Goal: Information Seeking & Learning: Compare options

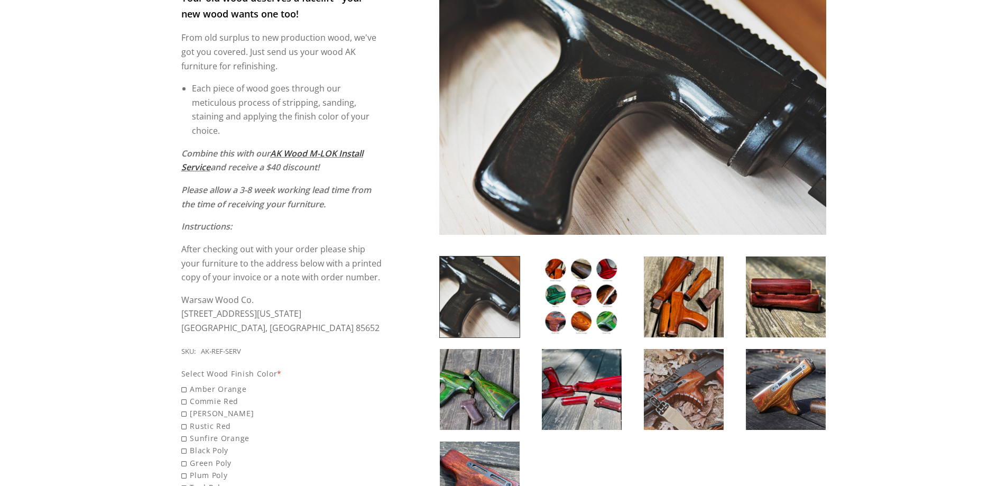
scroll to position [264, 0]
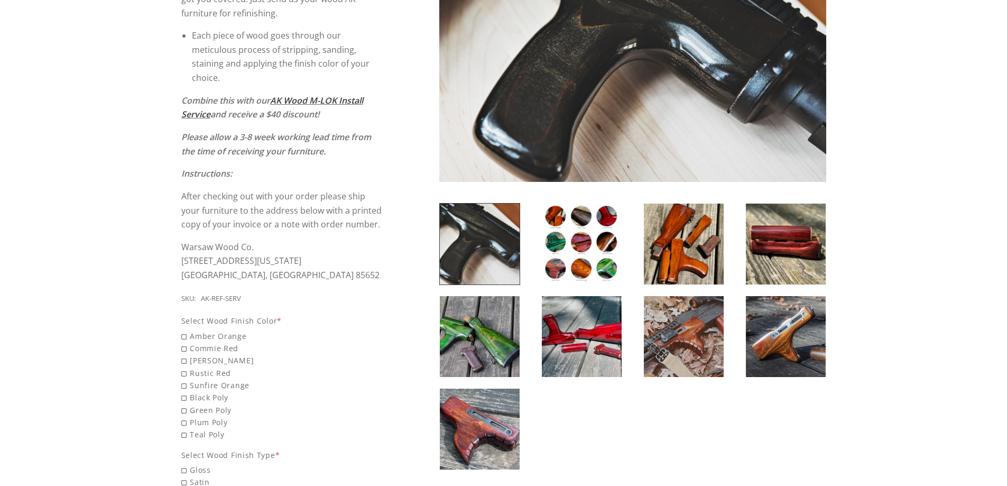
click at [696, 247] on img at bounding box center [684, 243] width 80 height 81
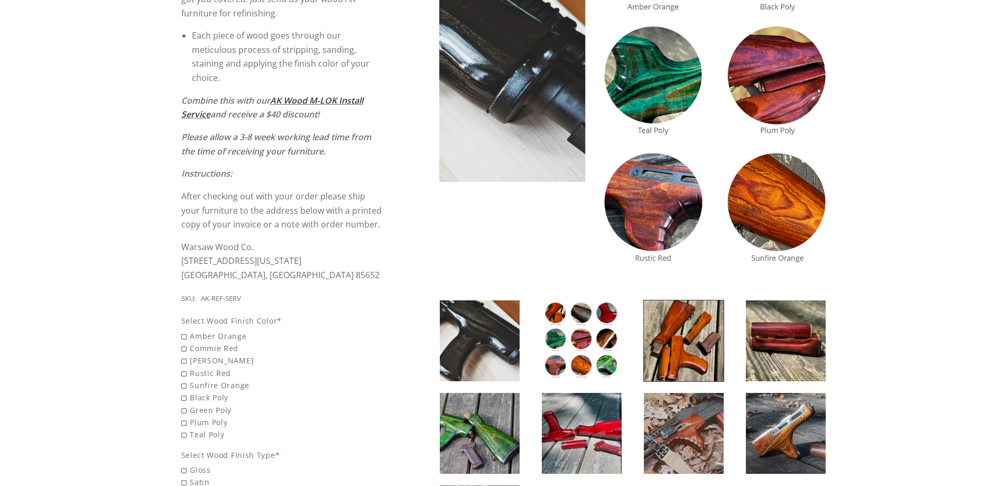
click at [696, 247] on div at bounding box center [632, 234] width 387 height 685
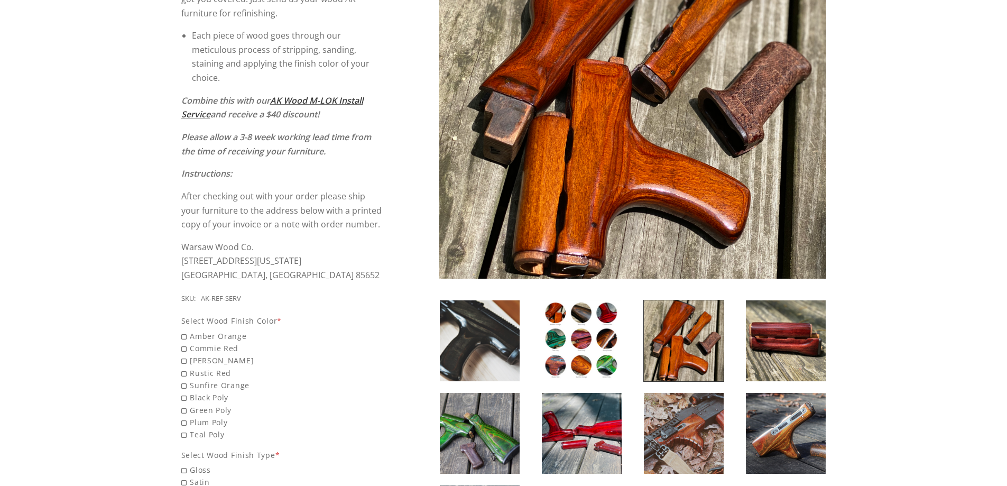
click at [783, 331] on img at bounding box center [786, 340] width 80 height 81
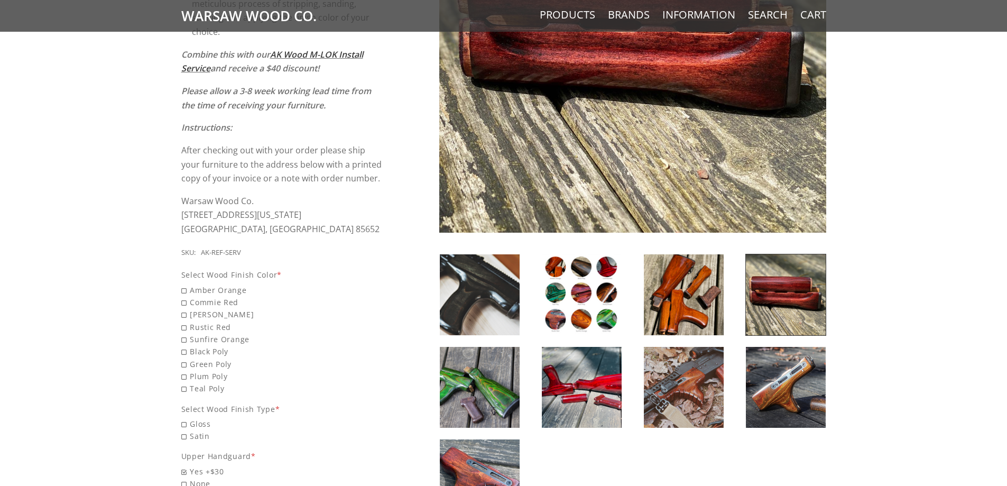
scroll to position [211, 0]
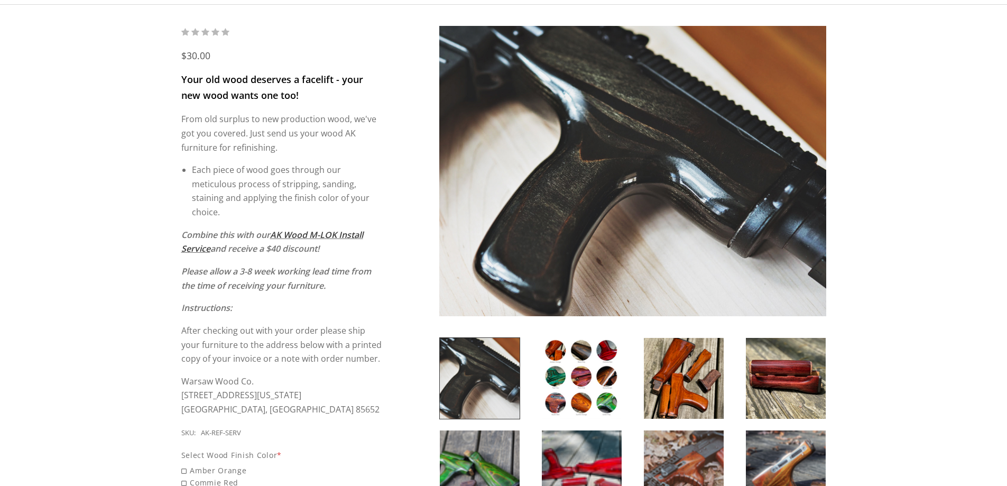
scroll to position [211, 0]
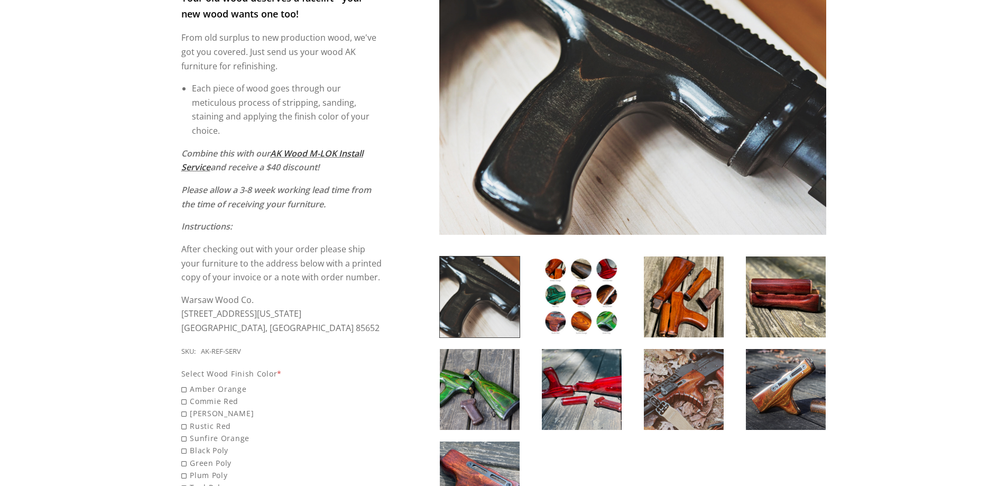
click at [568, 309] on img at bounding box center [582, 296] width 80 height 81
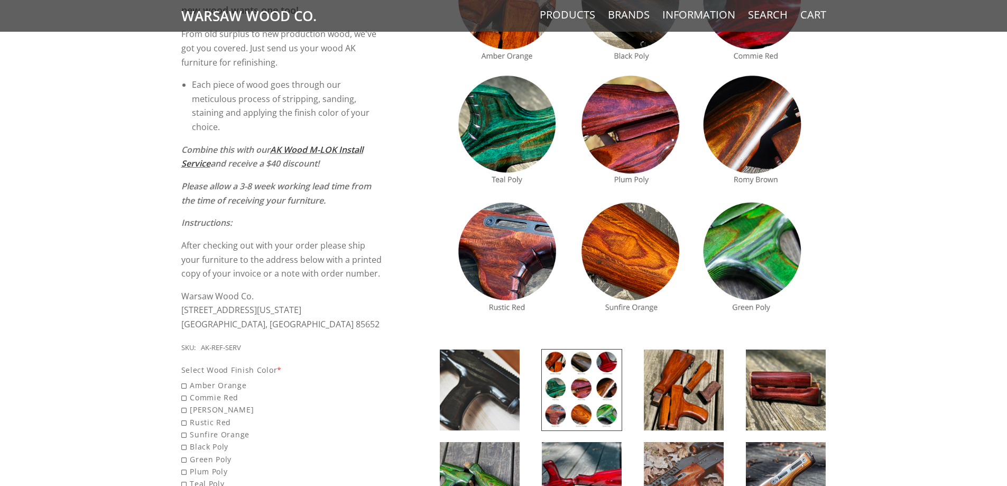
scroll to position [370, 0]
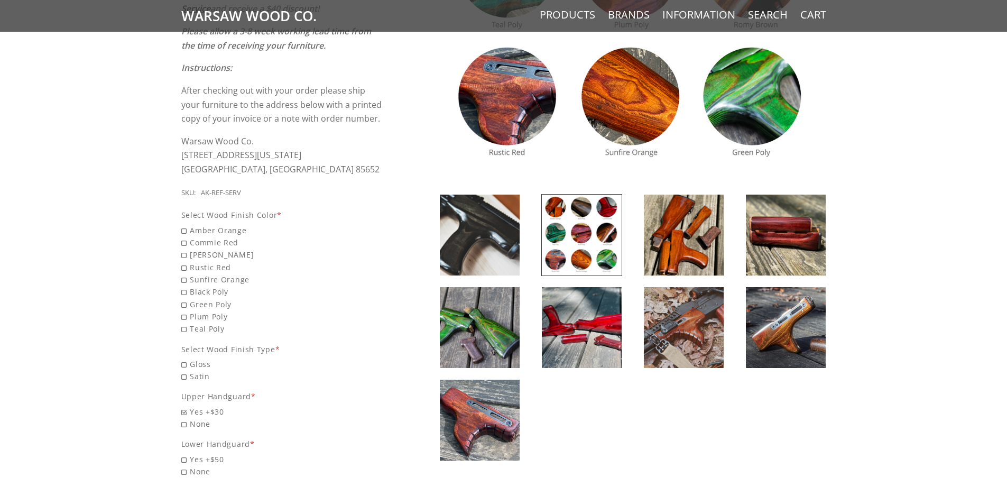
click at [667, 234] on img at bounding box center [684, 234] width 80 height 81
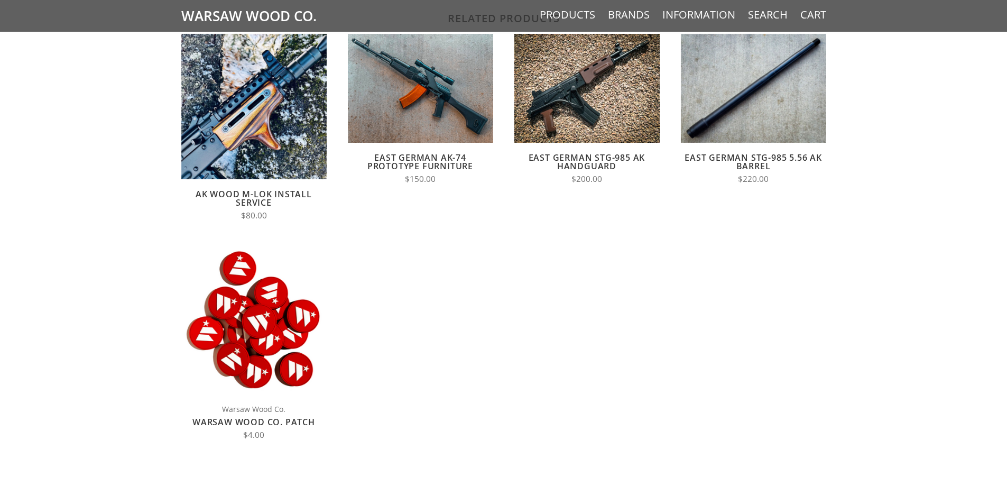
scroll to position [1215, 0]
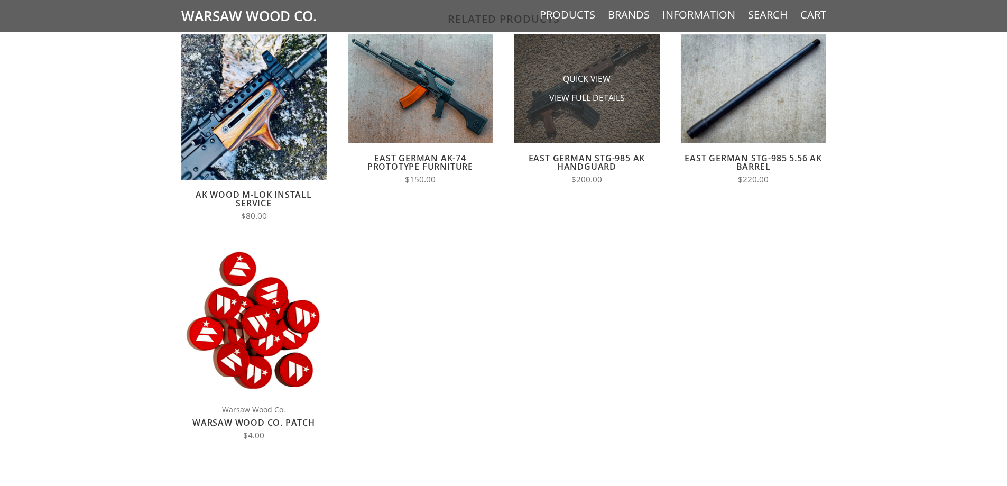
click at [571, 112] on img at bounding box center [586, 88] width 145 height 109
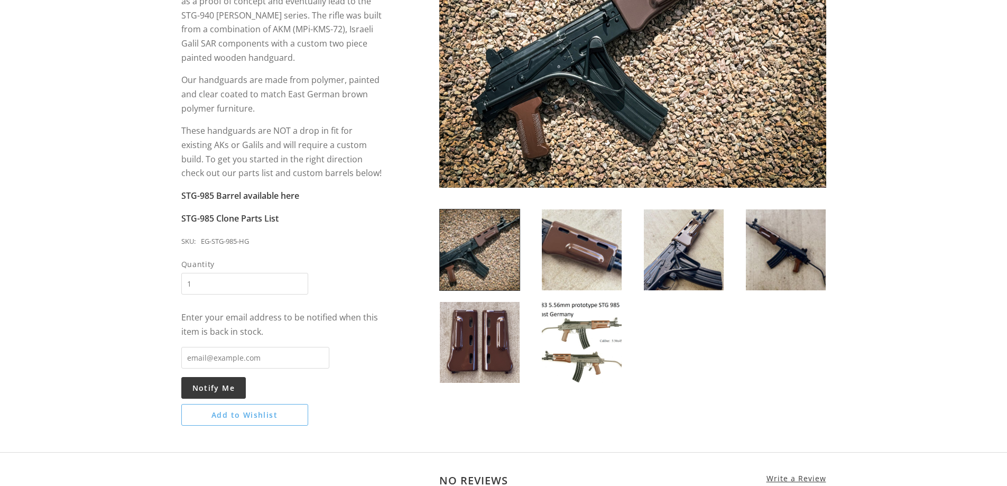
scroll to position [264, 0]
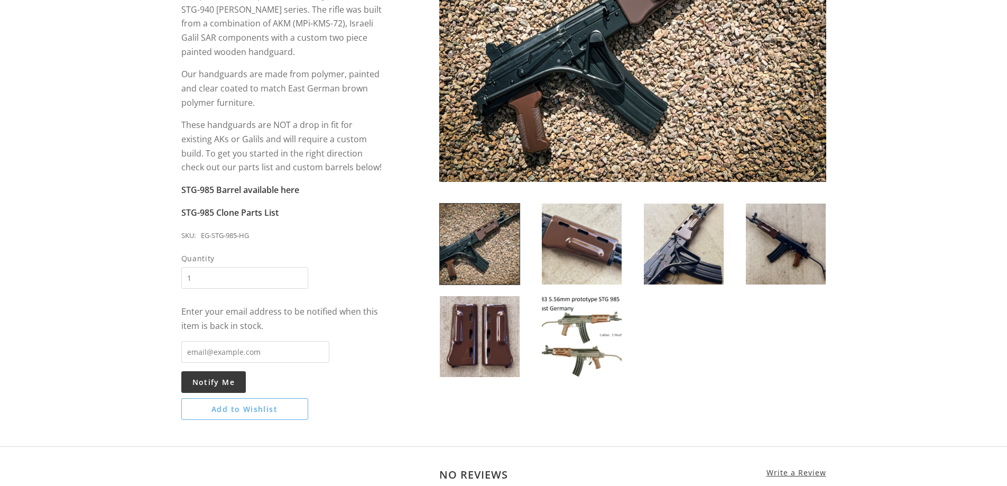
click at [488, 342] on img at bounding box center [480, 336] width 80 height 81
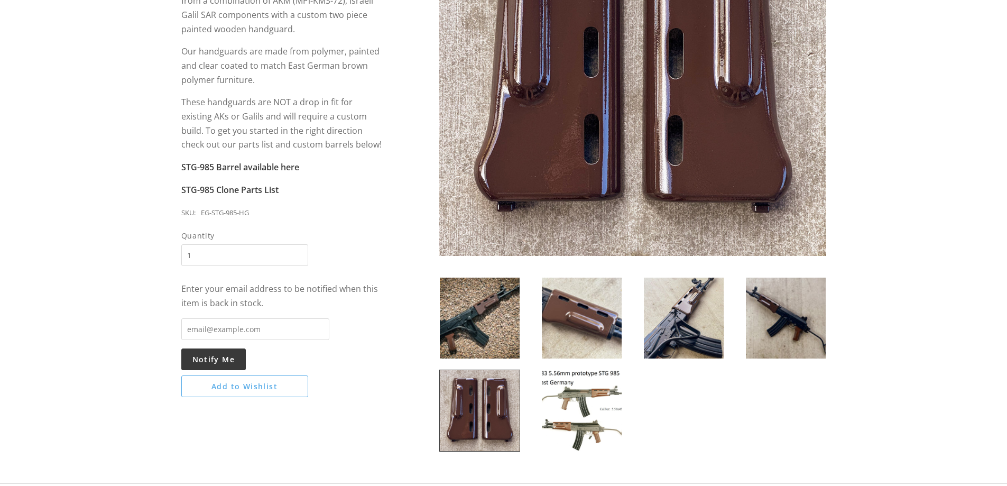
scroll to position [317, 0]
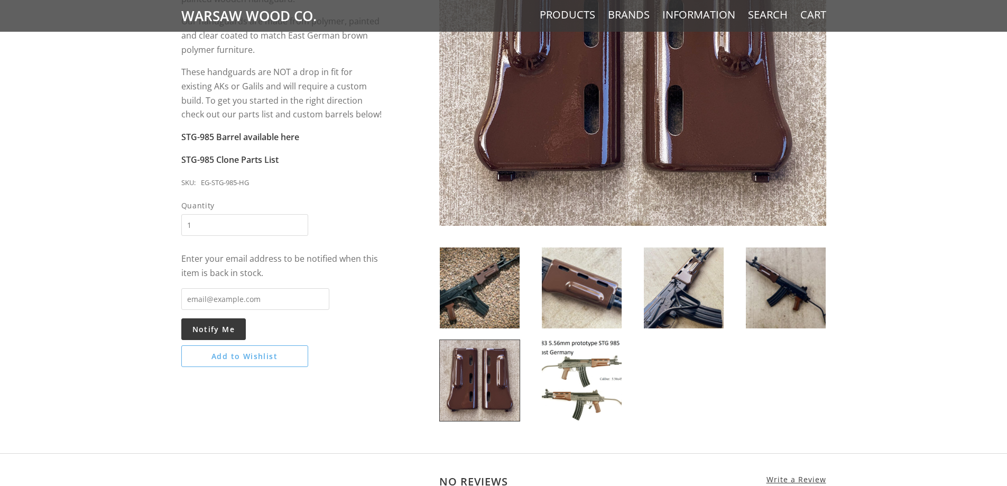
click at [556, 364] on img at bounding box center [582, 380] width 80 height 81
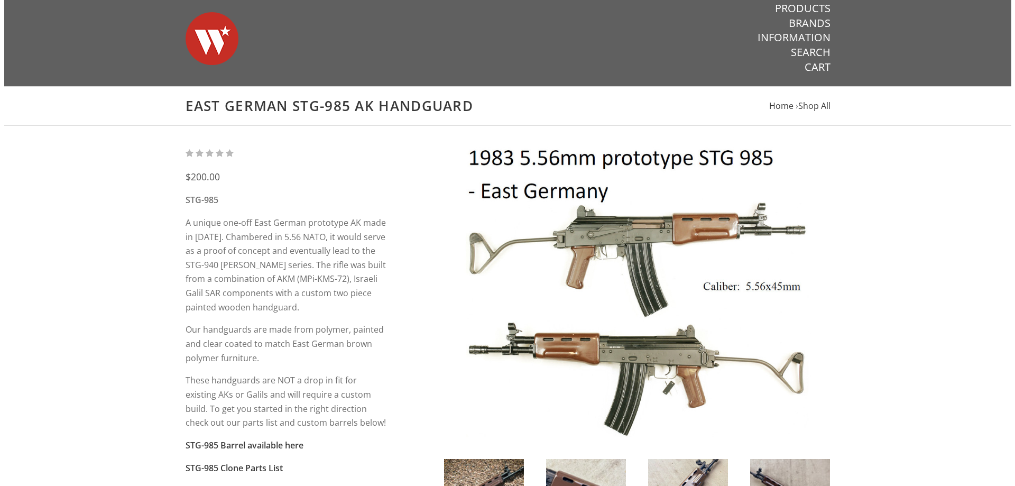
scroll to position [0, 0]
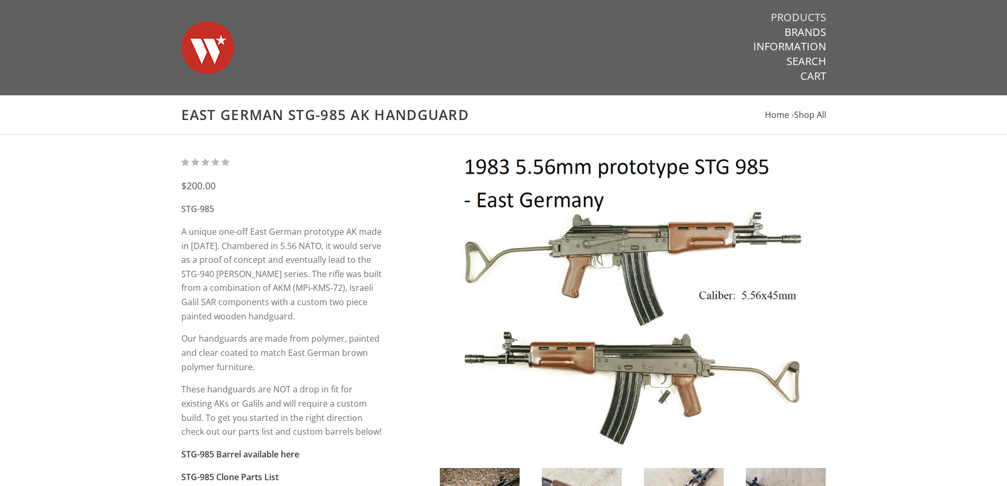
click at [778, 17] on link "Products" at bounding box center [797, 18] width 55 height 14
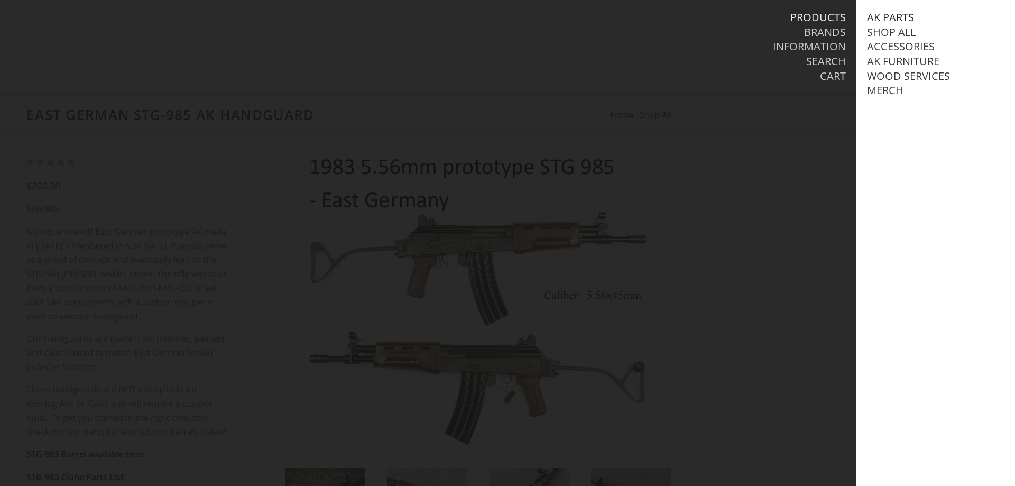
click at [882, 16] on link "AK Parts" at bounding box center [890, 18] width 47 height 14
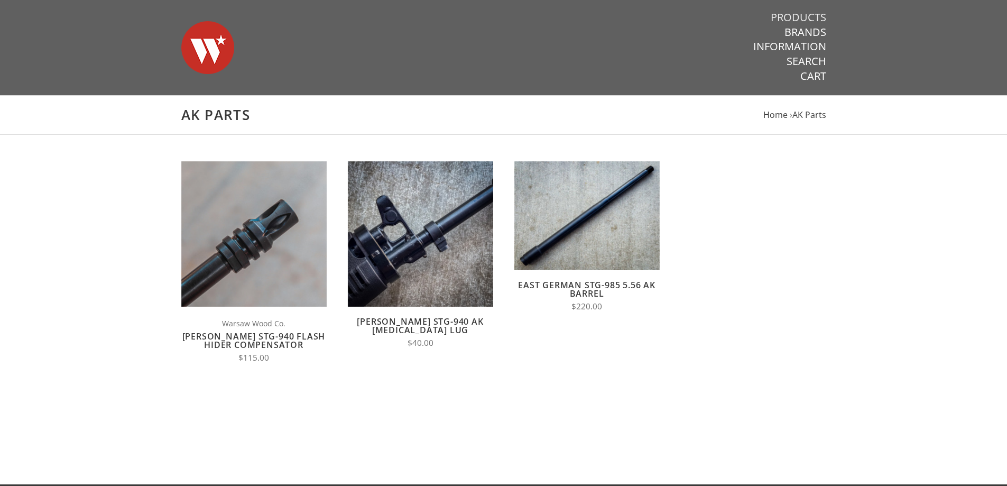
click at [808, 14] on link "Products" at bounding box center [797, 18] width 55 height 14
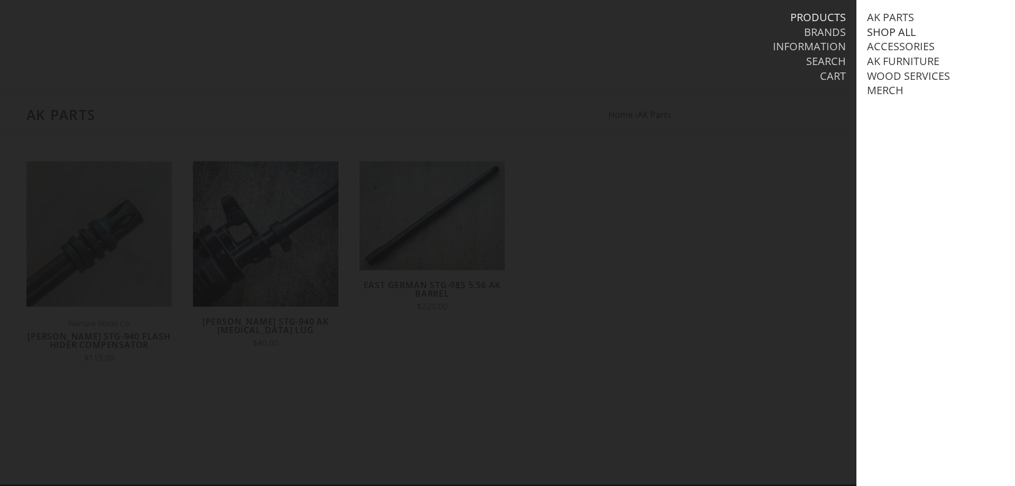
click at [881, 31] on link "Shop All" at bounding box center [891, 32] width 49 height 14
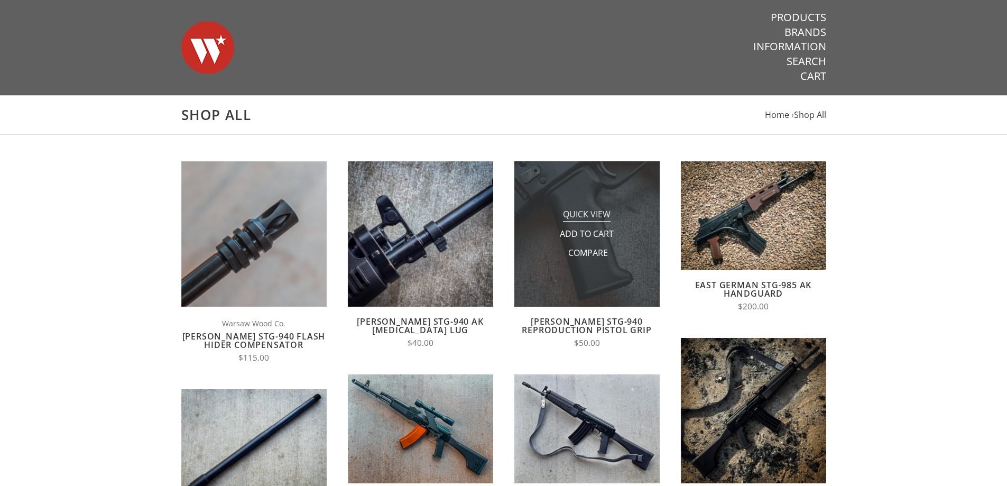
click at [571, 213] on span "Quick View" at bounding box center [587, 214] width 48 height 13
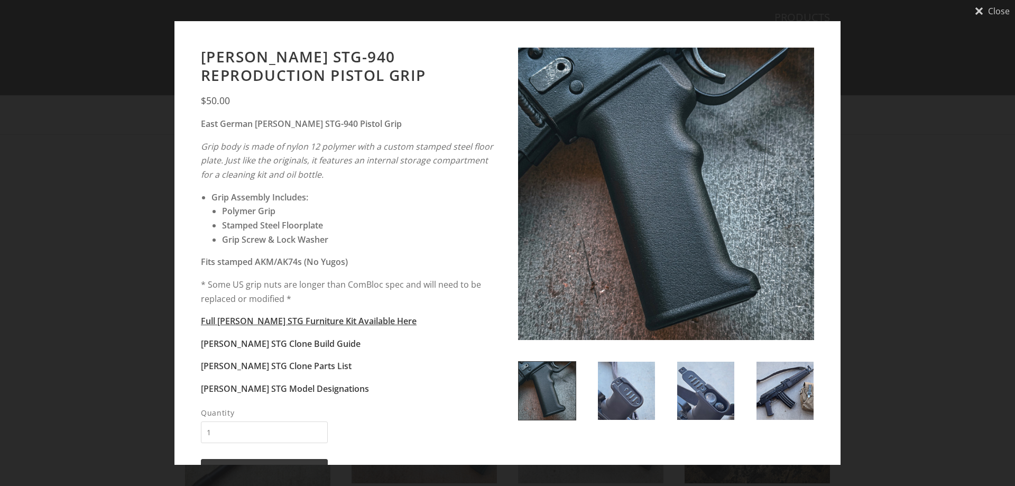
click at [609, 385] on img at bounding box center [626, 390] width 57 height 58
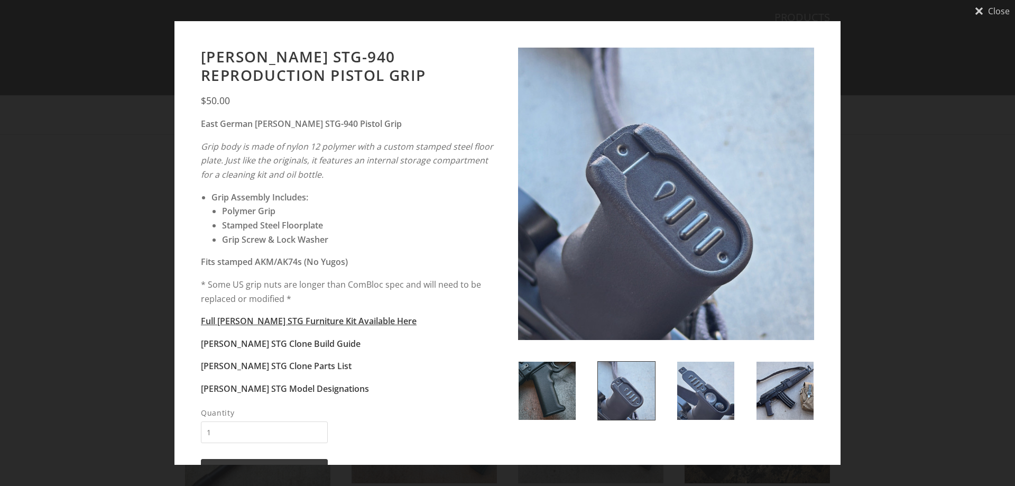
click at [682, 396] on img at bounding box center [705, 390] width 57 height 58
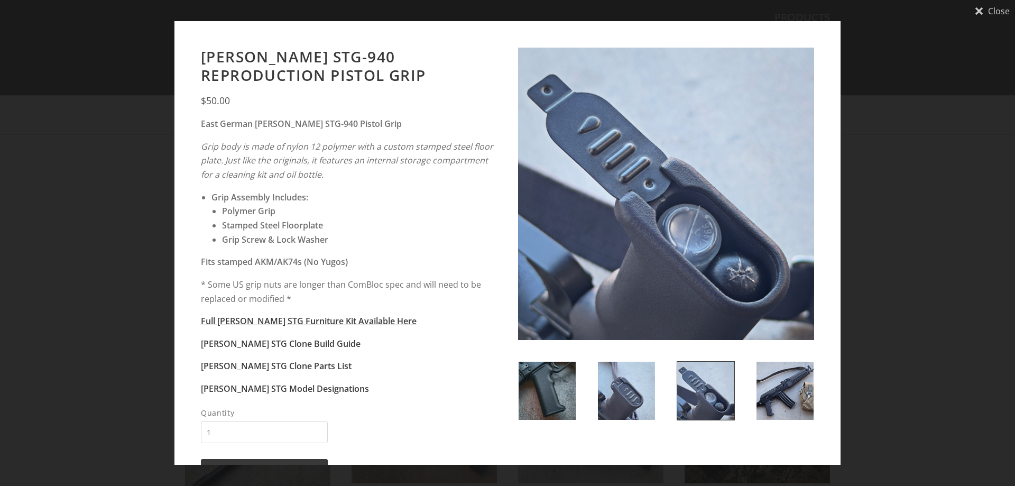
click at [770, 397] on img at bounding box center [784, 390] width 57 height 58
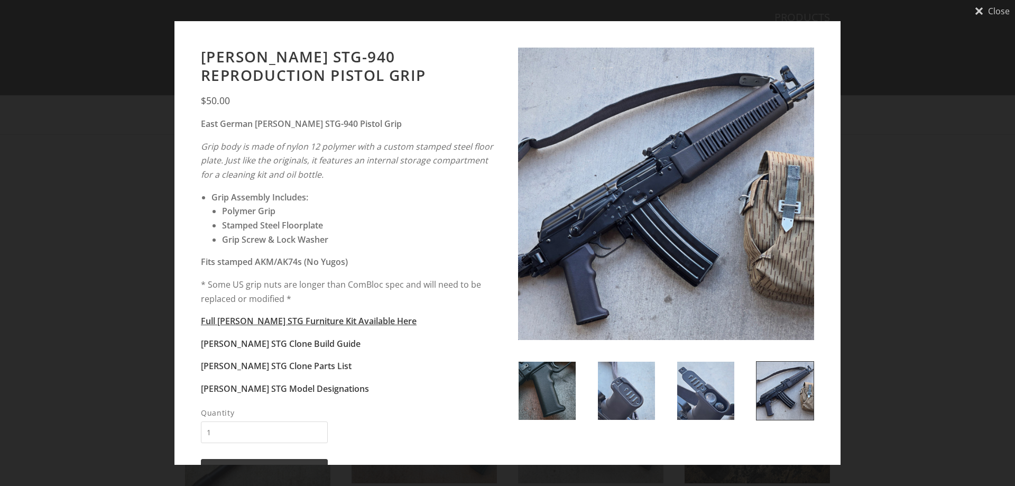
click at [992, 11] on span "Close" at bounding box center [999, 11] width 22 height 8
click at [992, 11] on header "Warsaw Wood Co. Products Brands Information Search Cart" at bounding box center [507, 47] width 1015 height 95
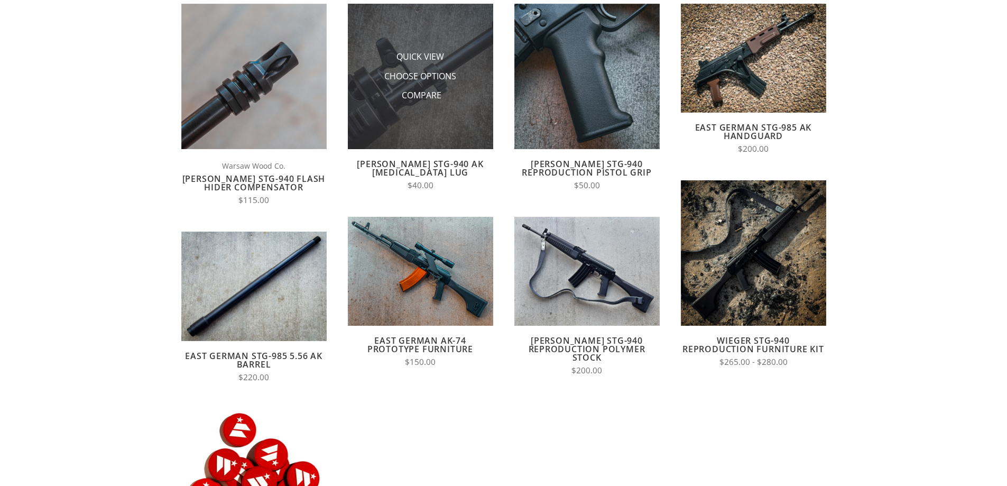
scroll to position [159, 0]
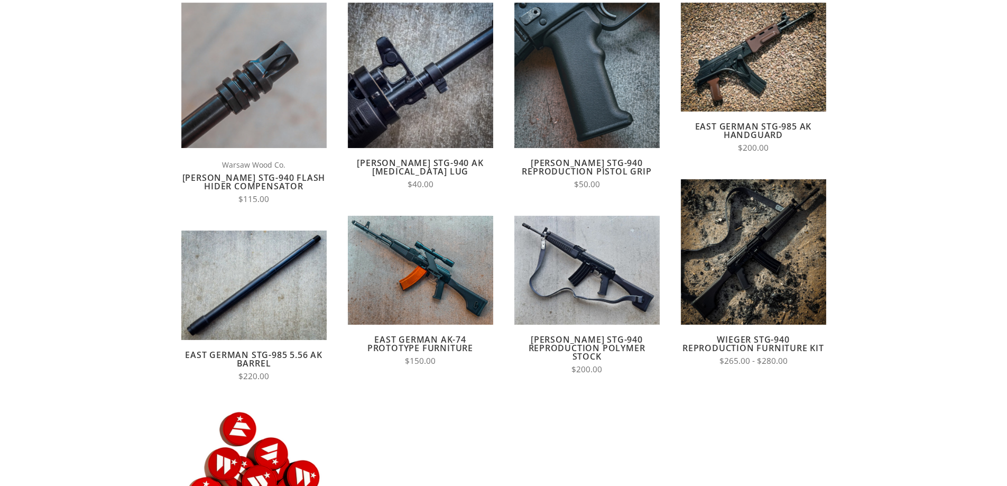
click at [407, 339] on link "East German AK-74 Prototype Furniture" at bounding box center [420, 343] width 106 height 20
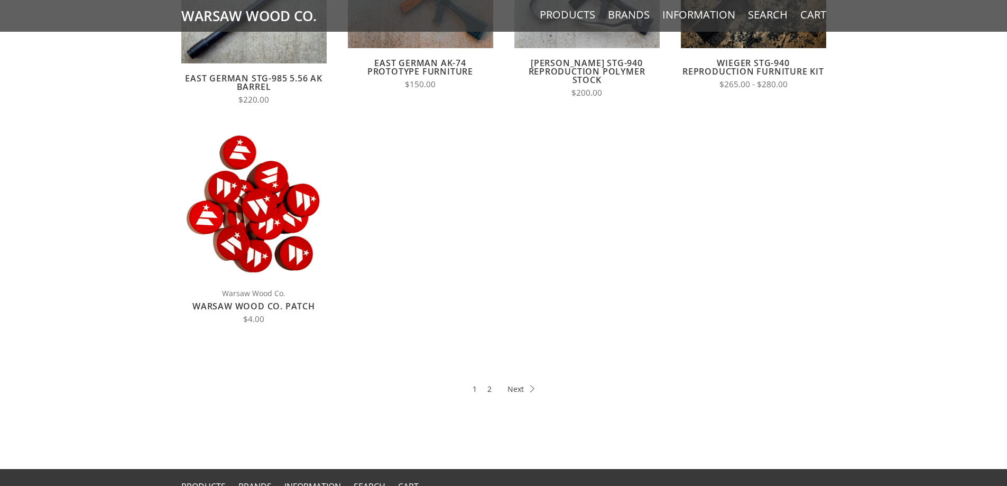
scroll to position [528, 0]
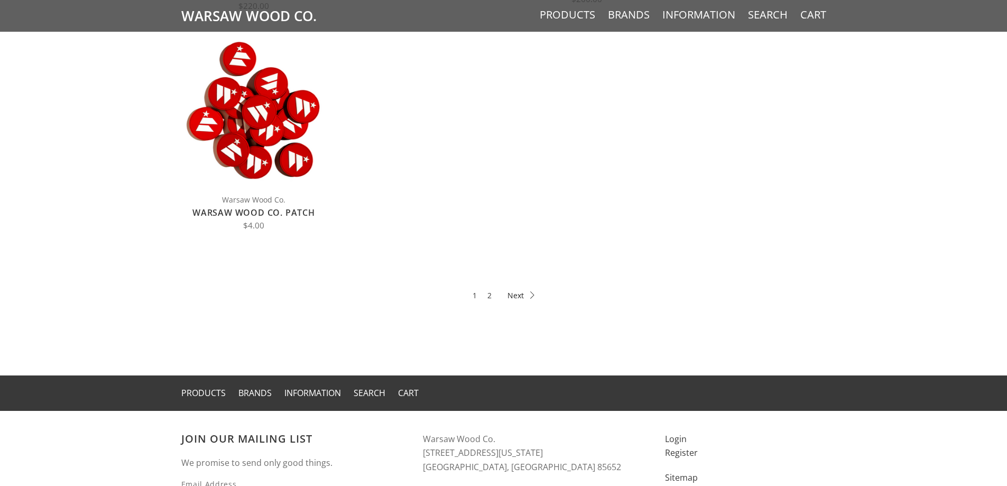
click at [513, 295] on icon at bounding box center [520, 294] width 27 height 7
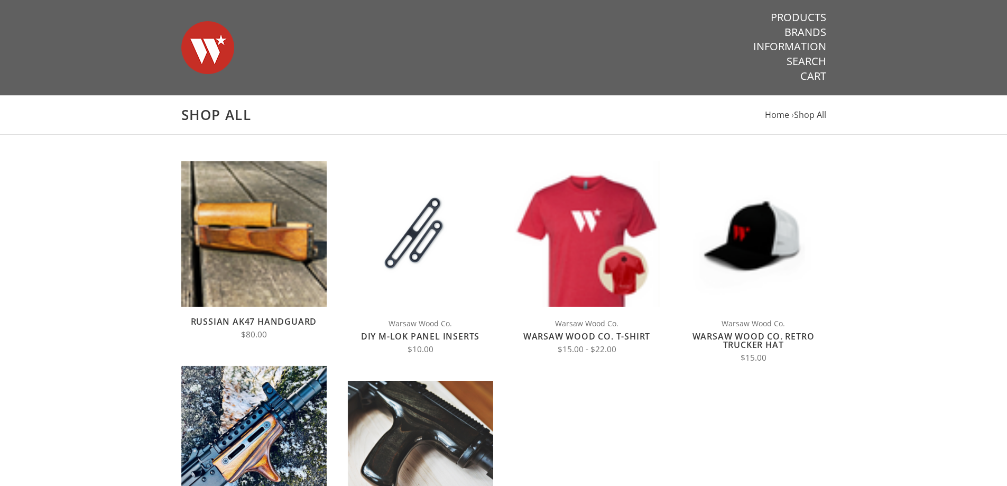
scroll to position [370, 0]
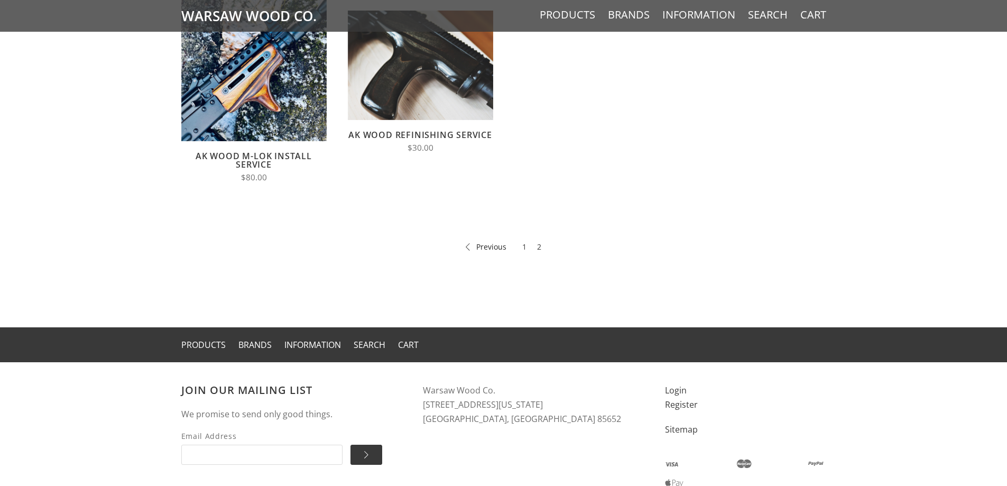
click at [476, 246] on link "Previous" at bounding box center [486, 246] width 41 height 12
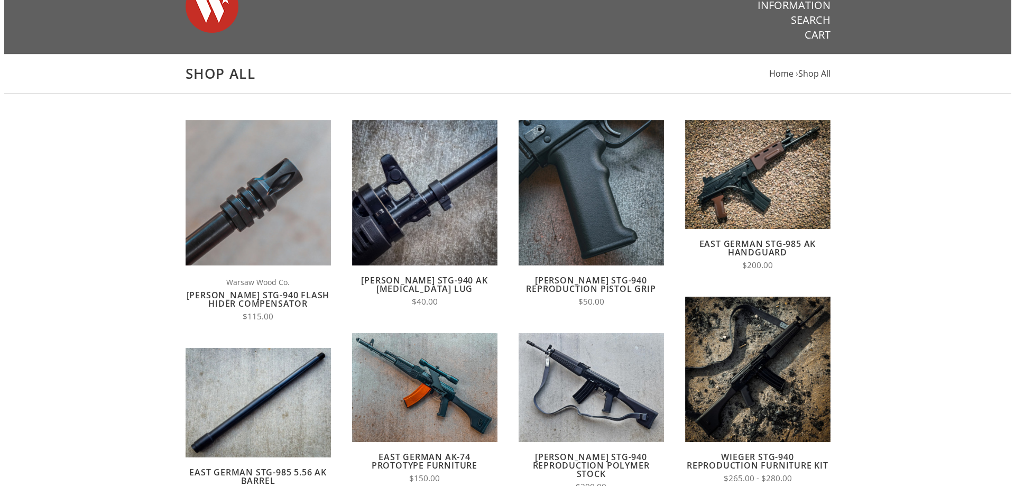
scroll to position [106, 0]
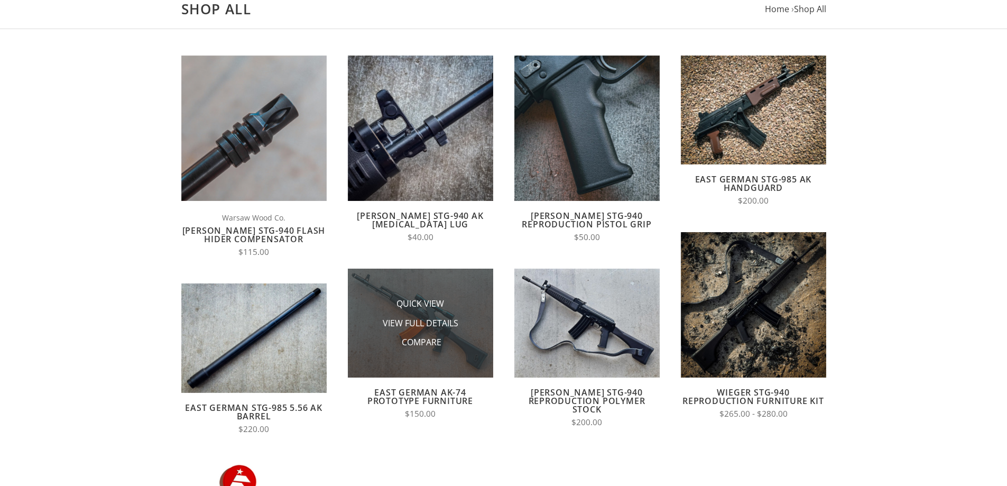
click at [442, 349] on li "Compare" at bounding box center [420, 342] width 106 height 20
click at [433, 299] on span "Quick View" at bounding box center [420, 303] width 48 height 13
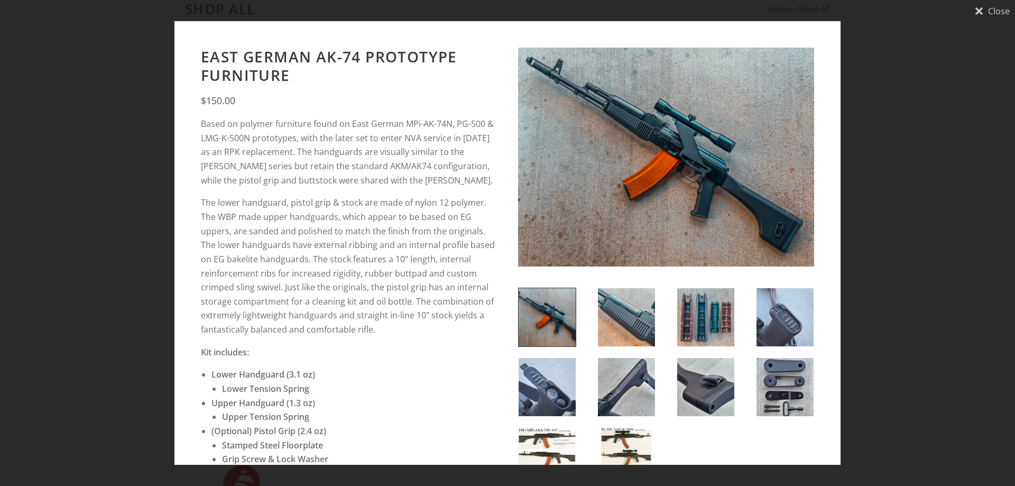
click at [606, 209] on img at bounding box center [666, 159] width 296 height 222
click at [547, 312] on img at bounding box center [546, 317] width 57 height 58
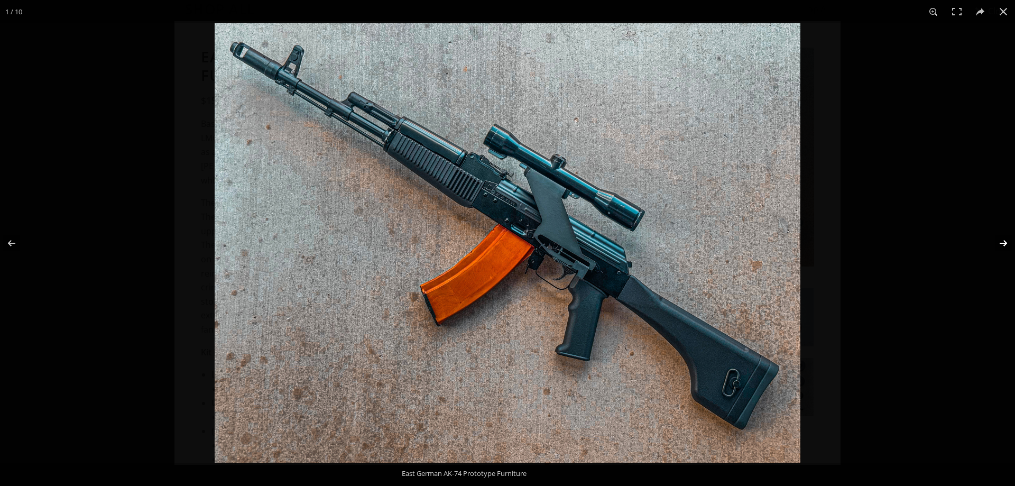
click at [1003, 238] on button at bounding box center [996, 243] width 37 height 53
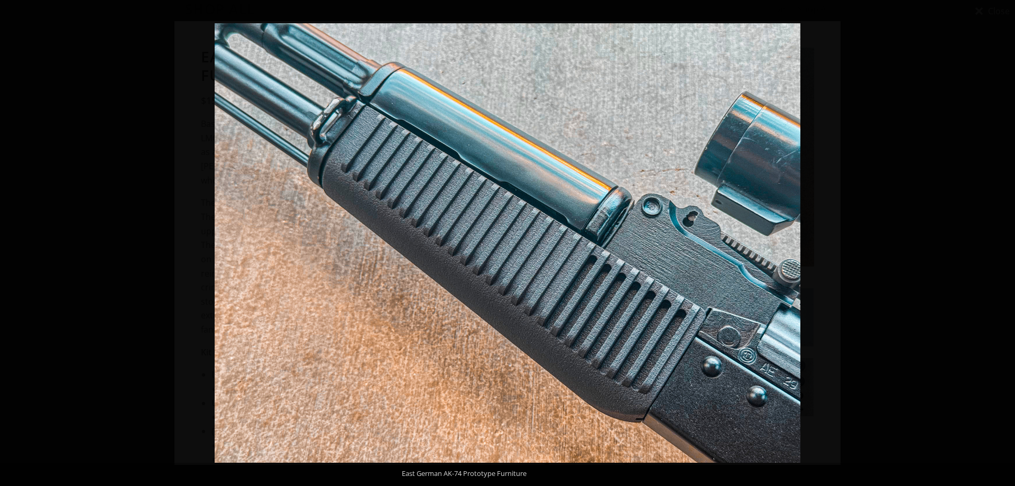
click at [1003, 238] on button at bounding box center [996, 243] width 37 height 53
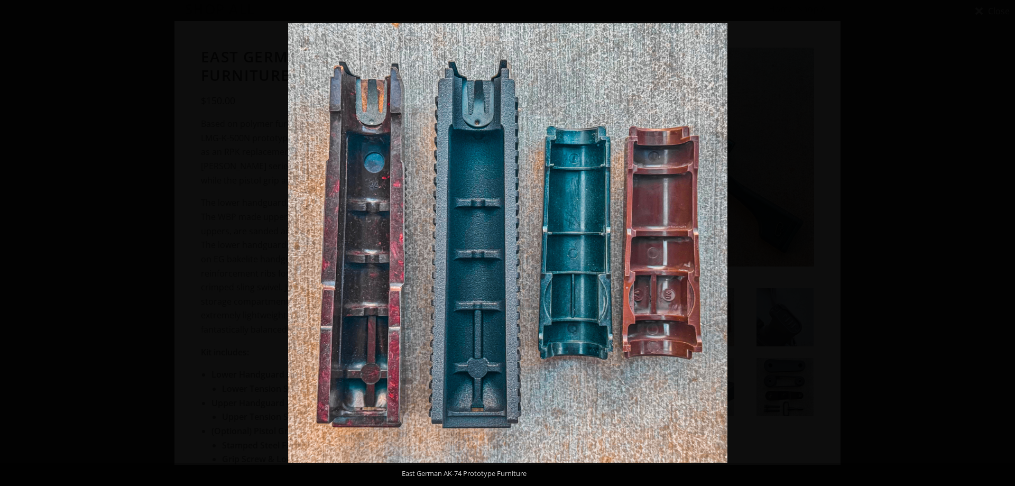
click at [1003, 238] on button at bounding box center [996, 243] width 37 height 53
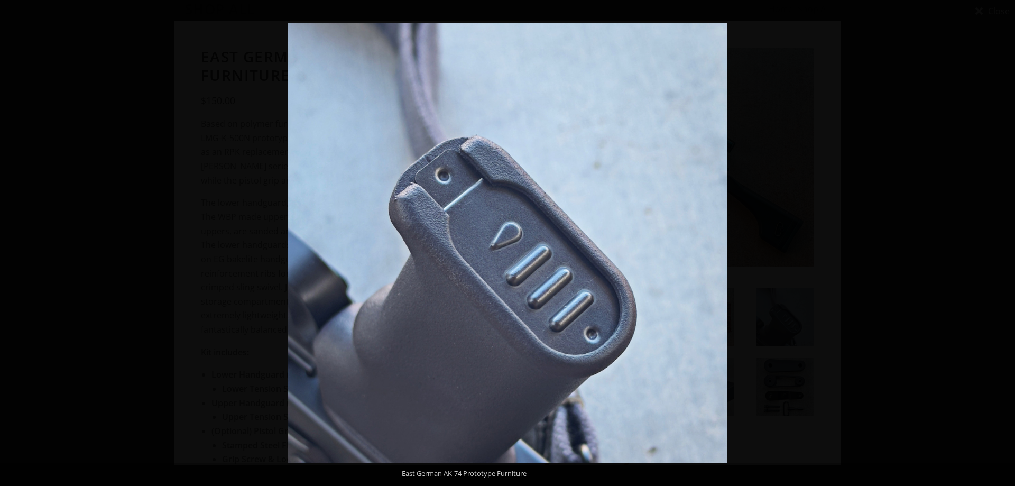
click at [1003, 238] on button at bounding box center [996, 243] width 37 height 53
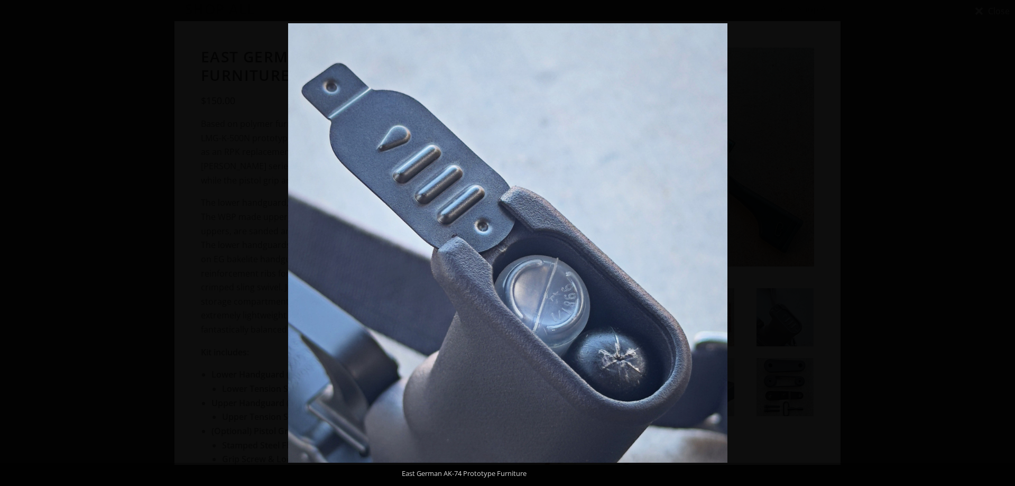
click at [1003, 238] on button at bounding box center [996, 243] width 37 height 53
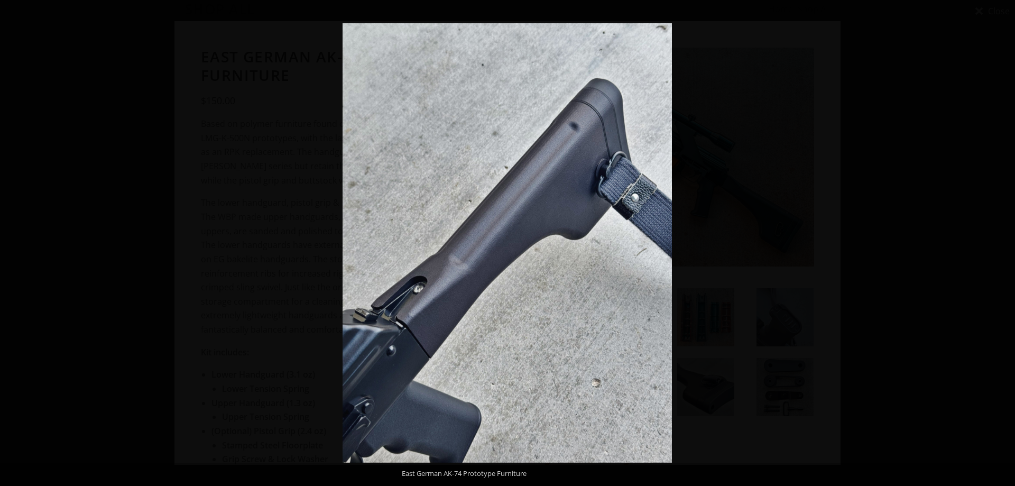
click at [1003, 238] on button at bounding box center [996, 243] width 37 height 53
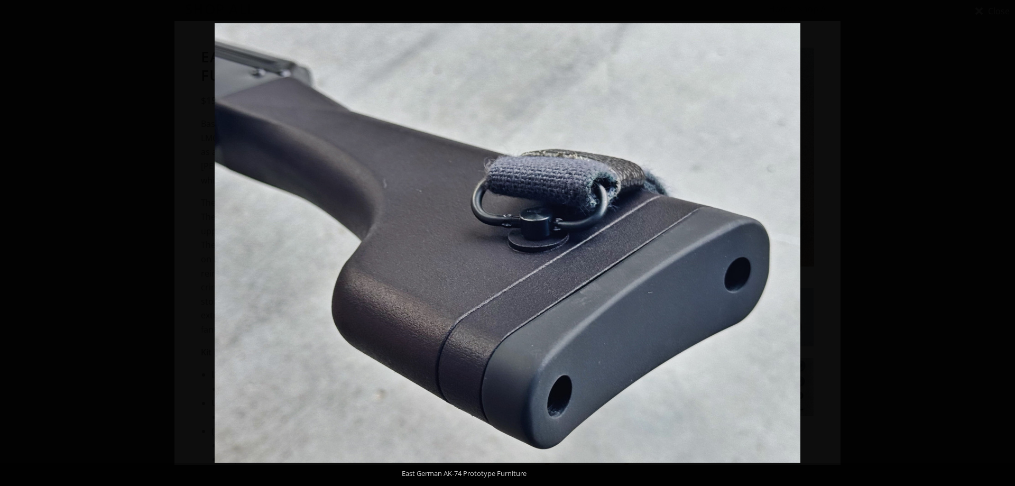
click at [1003, 238] on button at bounding box center [996, 243] width 37 height 53
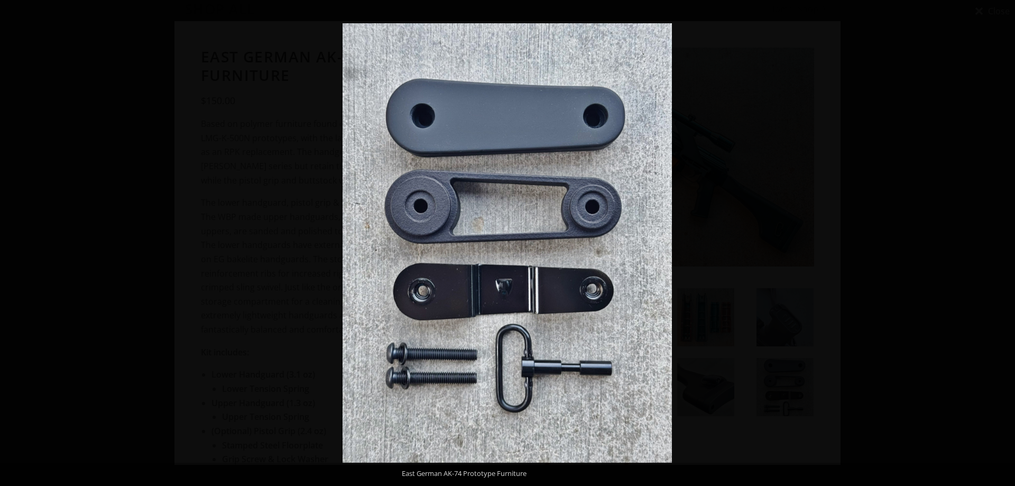
click at [1003, 238] on button at bounding box center [996, 243] width 37 height 53
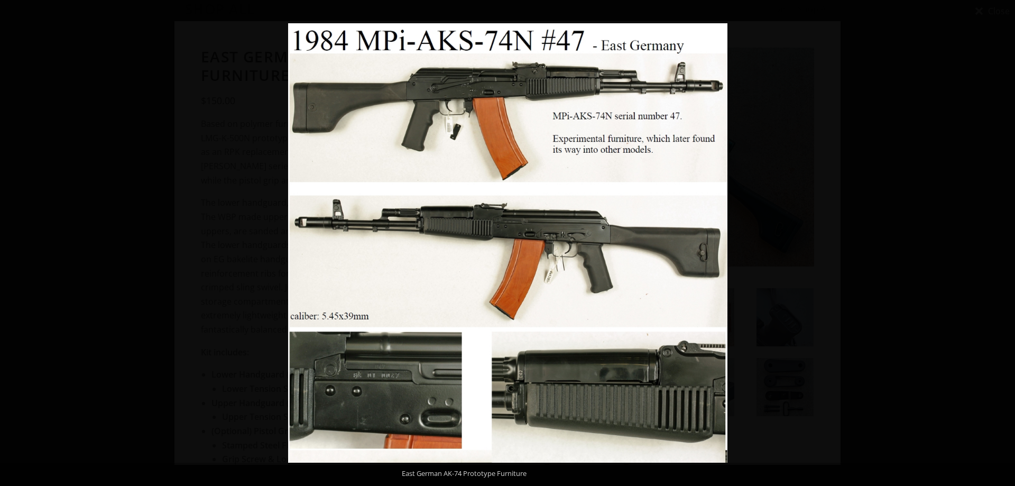
click at [1003, 238] on button at bounding box center [996, 243] width 37 height 53
